Goal: Find specific page/section: Find specific page/section

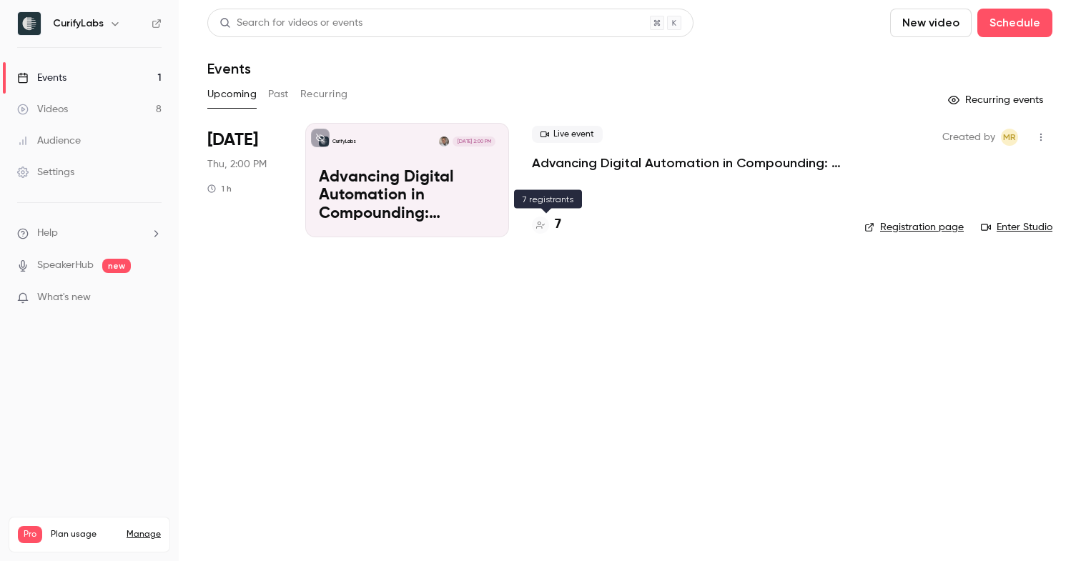
click at [559, 219] on h4 "7" at bounding box center [558, 224] width 6 height 19
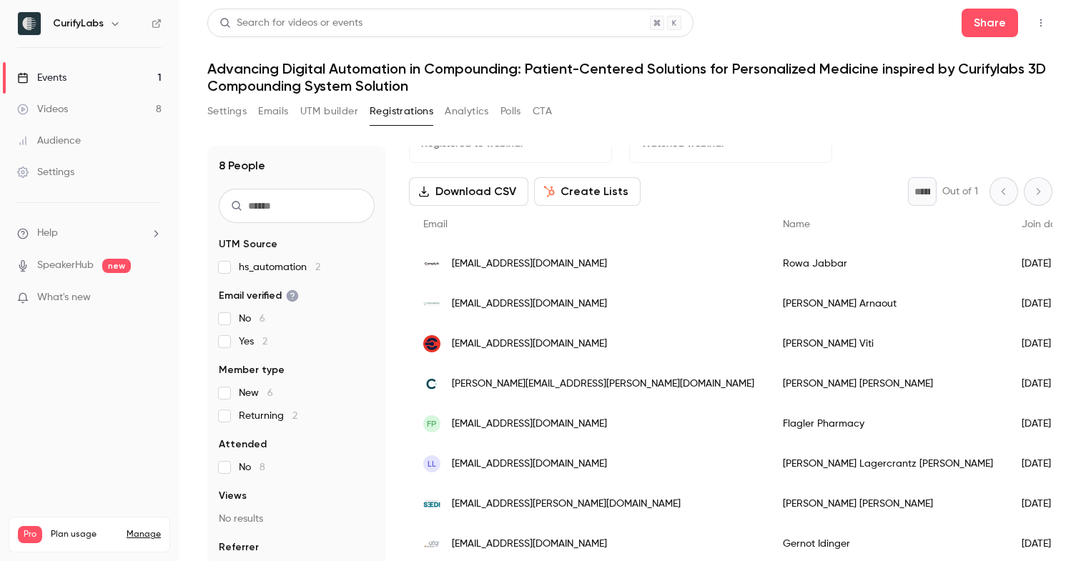
click at [214, 109] on button "Settings" at bounding box center [226, 111] width 39 height 23
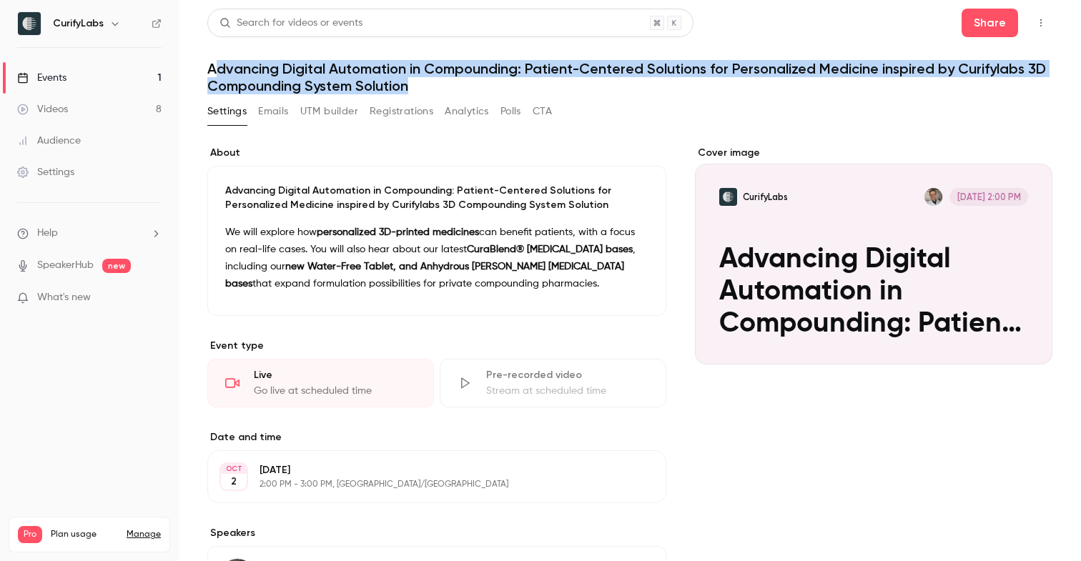
drag, startPoint x: 212, startPoint y: 67, endPoint x: 408, endPoint y: 90, distance: 197.9
click at [408, 90] on h1 "Advancing Digital Automation in Compounding: Patient-Centered Solutions for Per…" at bounding box center [629, 77] width 845 height 34
click at [410, 84] on h1 "Advancing Digital Automation in Compounding: Patient-Centered Solutions for Per…" at bounding box center [629, 77] width 845 height 34
drag, startPoint x: 410, startPoint y: 84, endPoint x: 201, endPoint y: 74, distance: 209.6
click at [201, 74] on main "Search for videos or events Share Advancing Digital Automation in Compounding: …" at bounding box center [630, 280] width 902 height 561
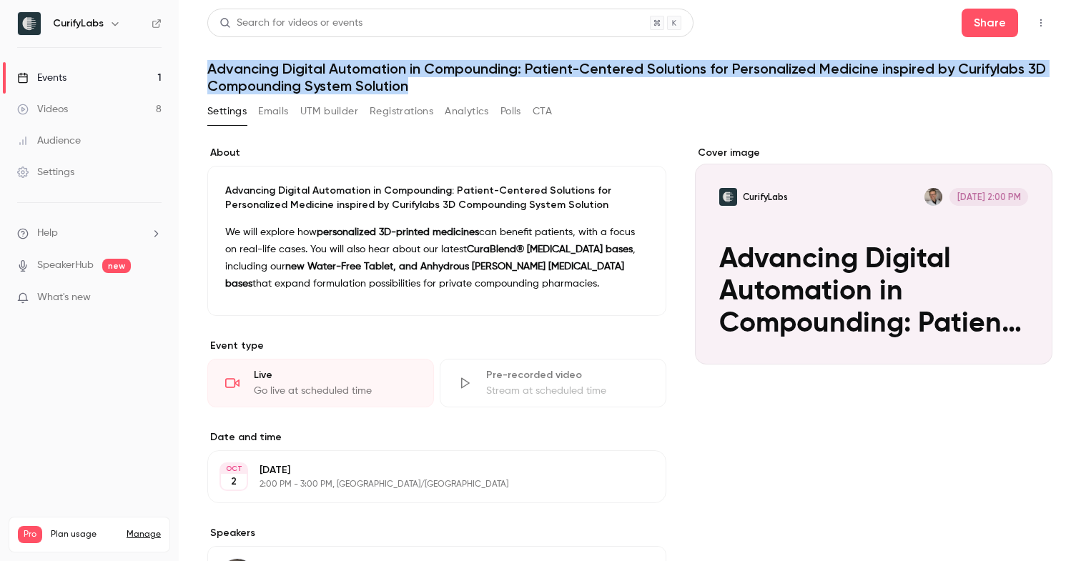
click at [205, 70] on main "Search for videos or events Share Advancing Digital Automation in Compounding: …" at bounding box center [630, 280] width 902 height 561
drag, startPoint x: 205, startPoint y: 70, endPoint x: 414, endPoint y: 87, distance: 209.4
click at [414, 87] on main "Search for videos or events Share Advancing Digital Automation in Compounding: …" at bounding box center [630, 280] width 902 height 561
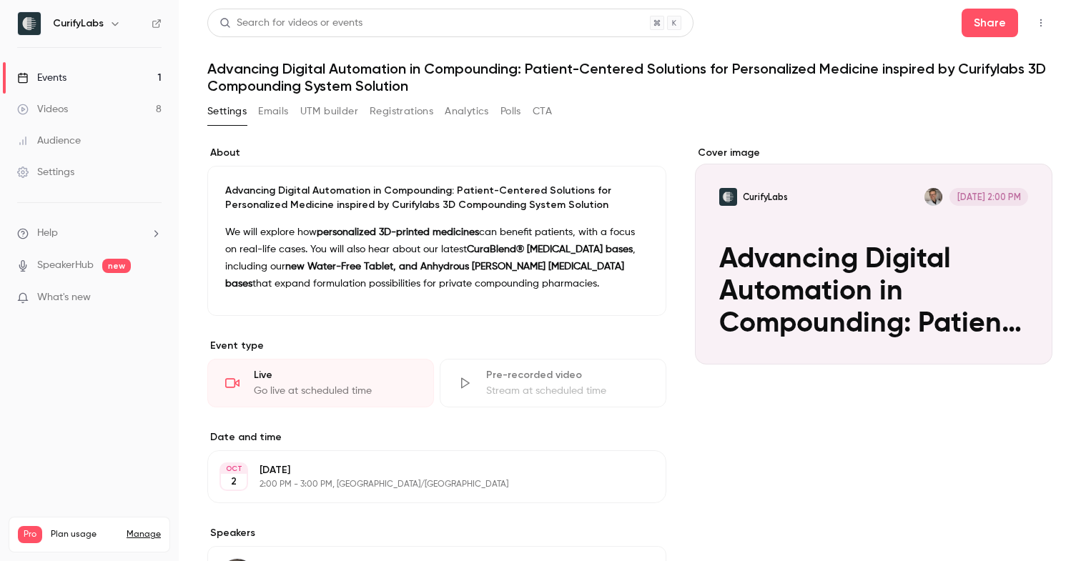
click at [384, 78] on h1 "Advancing Digital Automation in Compounding: Patient-Centered Solutions for Per…" at bounding box center [629, 77] width 845 height 34
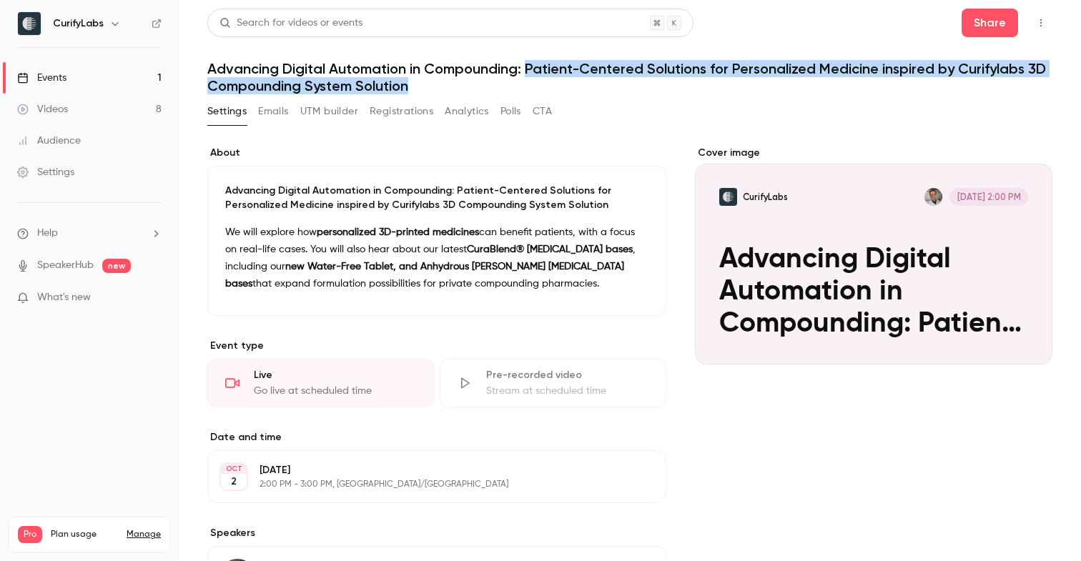
drag, startPoint x: 528, startPoint y: 69, endPoint x: 422, endPoint y: 86, distance: 107.1
click at [422, 86] on h1 "Advancing Digital Automation in Compounding: Patient-Centered Solutions for Per…" at bounding box center [629, 77] width 845 height 34
click at [412, 82] on h1 "Advancing Digital Automation in Compounding: Patient-Centered Solutions for Per…" at bounding box center [629, 77] width 845 height 34
drag, startPoint x: 412, startPoint y: 82, endPoint x: 209, endPoint y: 63, distance: 203.2
click at [209, 63] on h1 "Advancing Digital Automation in Compounding: Patient-Centered Solutions for Per…" at bounding box center [629, 77] width 845 height 34
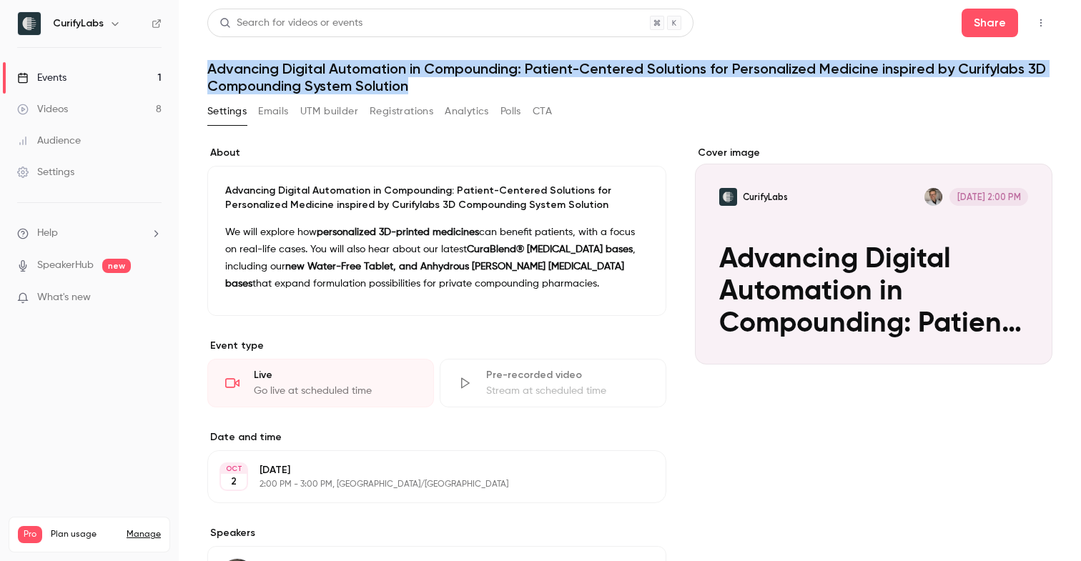
click at [222, 69] on h1 "Advancing Digital Automation in Compounding: Patient-Centered Solutions for Per…" at bounding box center [629, 77] width 845 height 34
drag, startPoint x: 207, startPoint y: 69, endPoint x: 409, endPoint y: 93, distance: 203.0
click at [409, 94] on h1 "Advancing Digital Automation in Compounding: Patient-Centered Solutions for Per…" at bounding box center [629, 77] width 845 height 34
click at [412, 89] on h1 "Advancing Digital Automation in Compounding: Patient-Centered Solutions for Per…" at bounding box center [629, 77] width 845 height 34
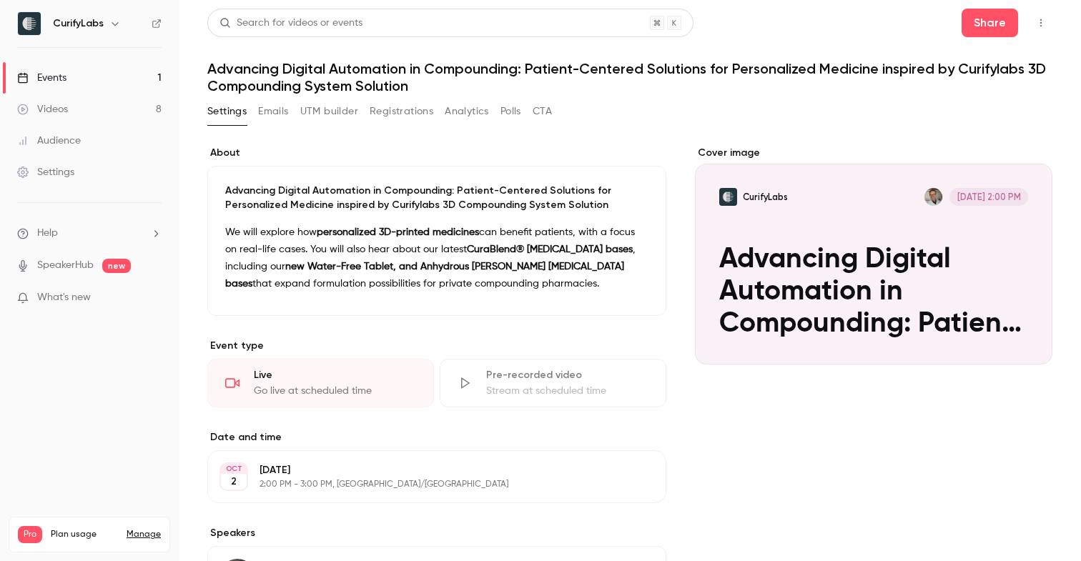
click at [61, 71] on div "Events" at bounding box center [41, 78] width 49 height 14
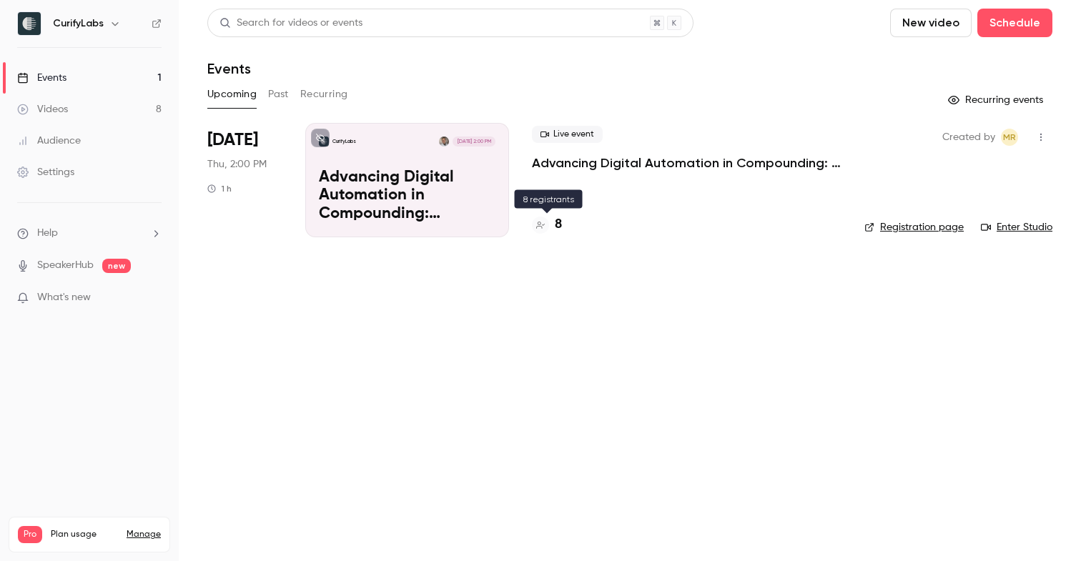
click at [558, 222] on h4 "8" at bounding box center [558, 224] width 7 height 19
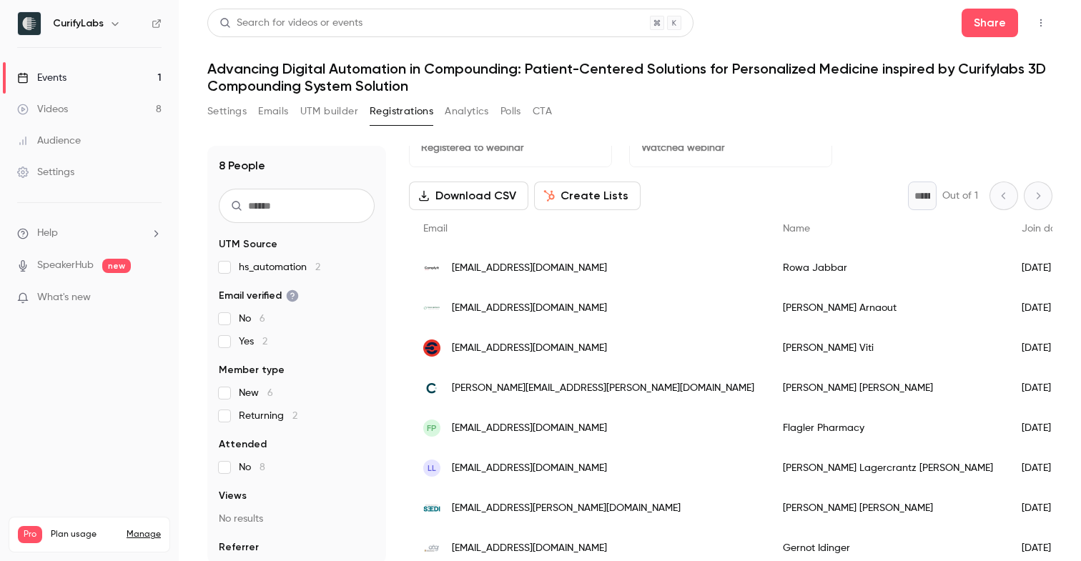
scroll to position [39, 0]
